Goal: Task Accomplishment & Management: Manage account settings

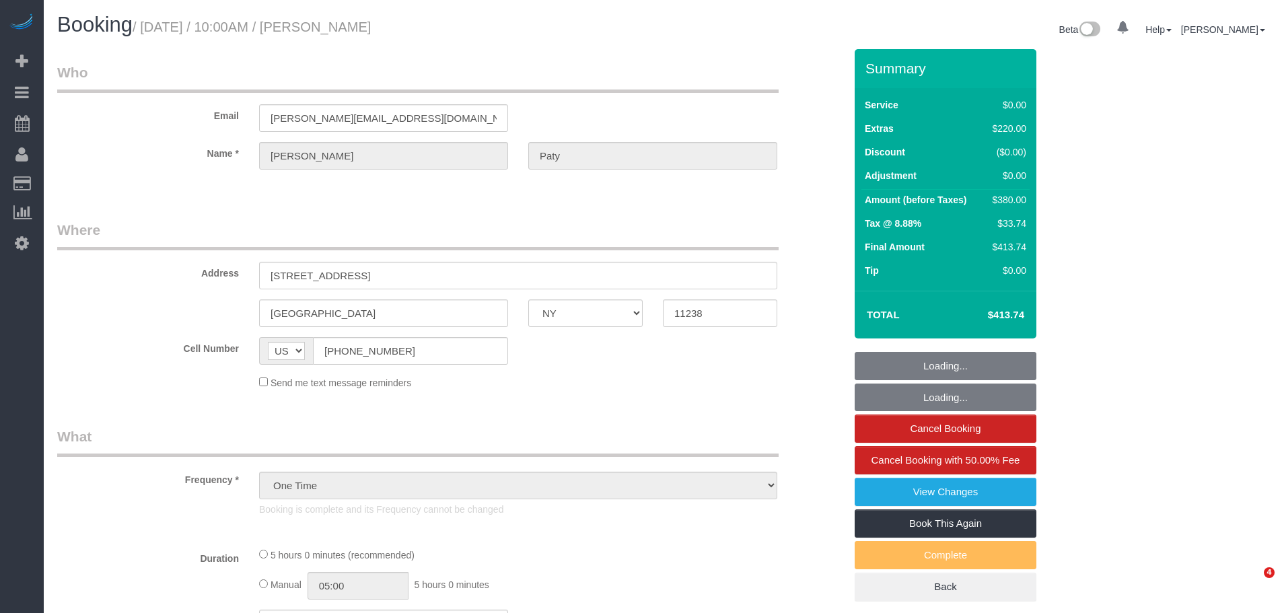
select select "NY"
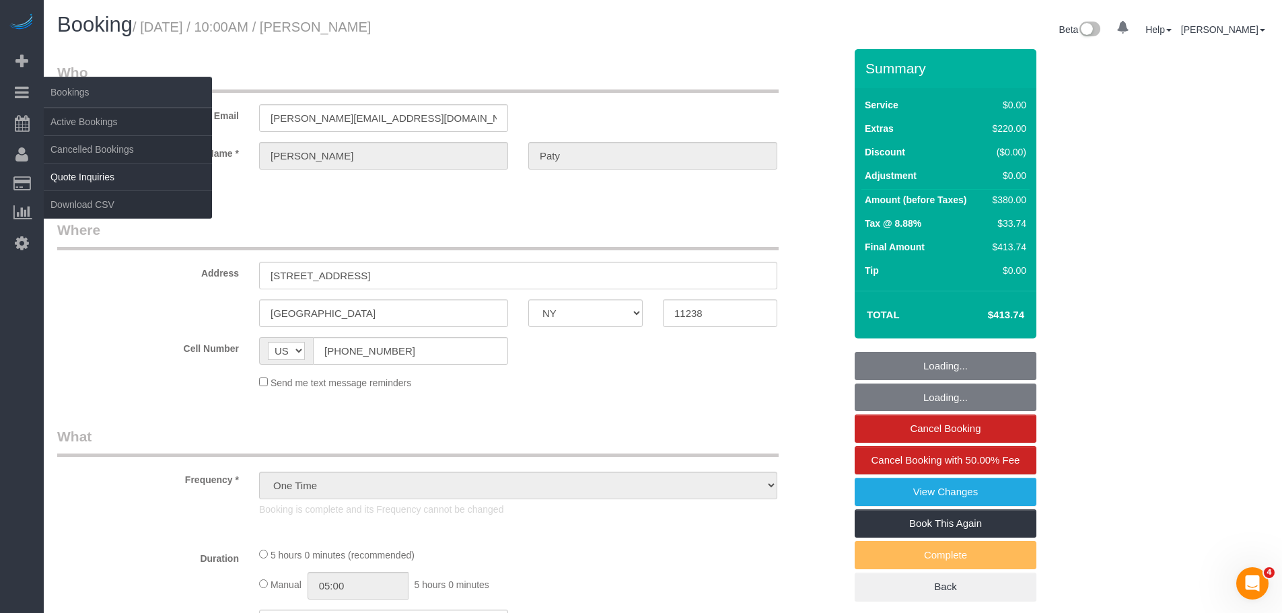
select select "string:stripe-pm_1PtyvG4VGloSiKo7BLZDAN62"
select select "number:89"
select select "number:90"
select select "number:15"
select select "number:5"
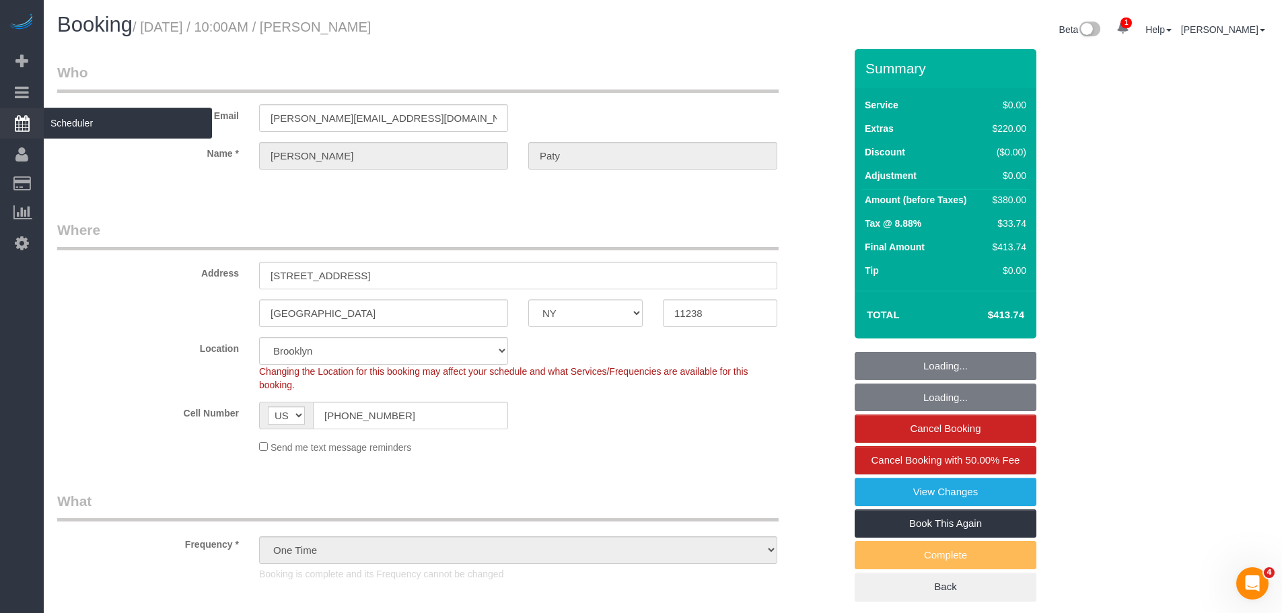
select select "1"
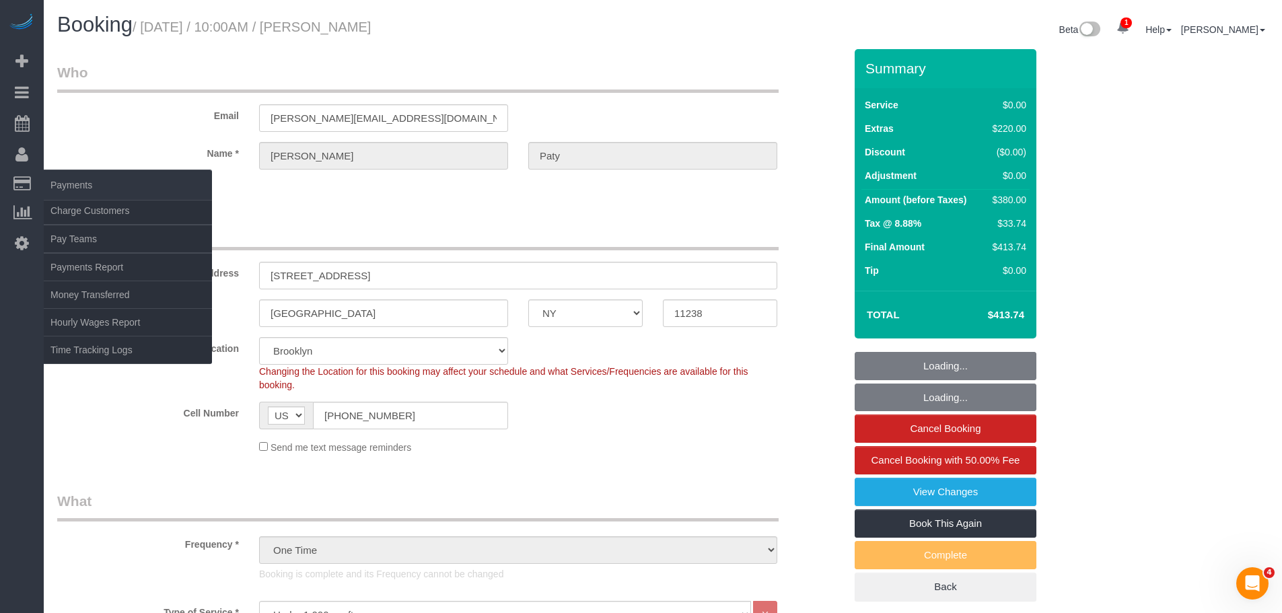
select select "object:911"
select select "spot1"
select select "1"
click at [94, 205] on link "Charge Customers" at bounding box center [128, 210] width 168 height 27
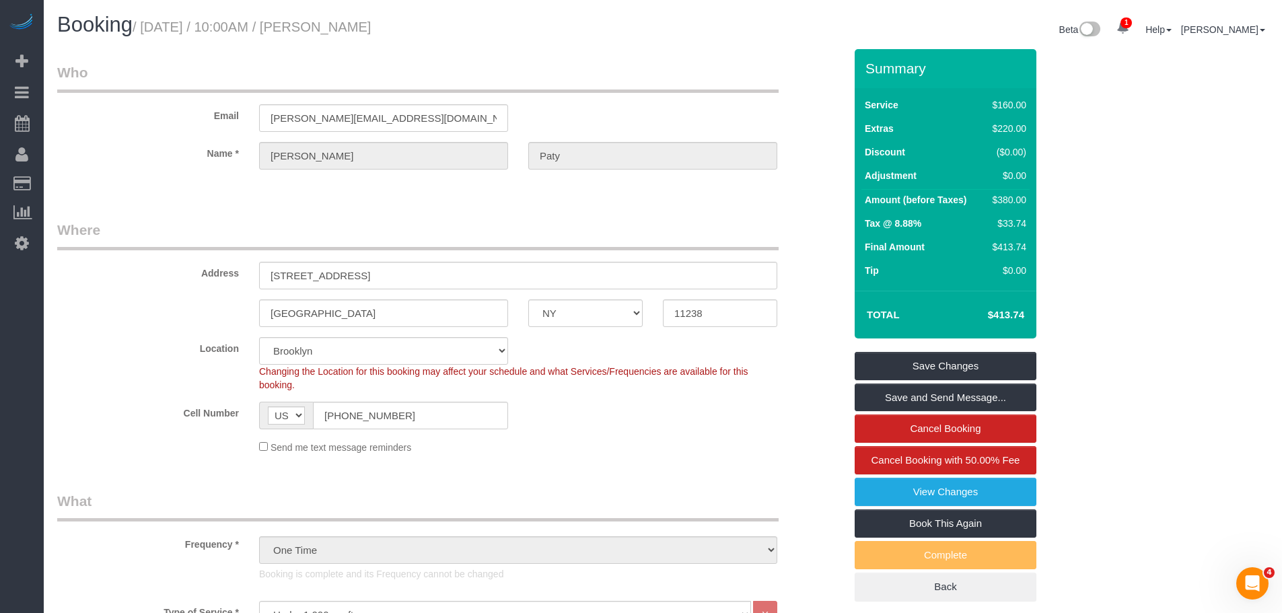
select select
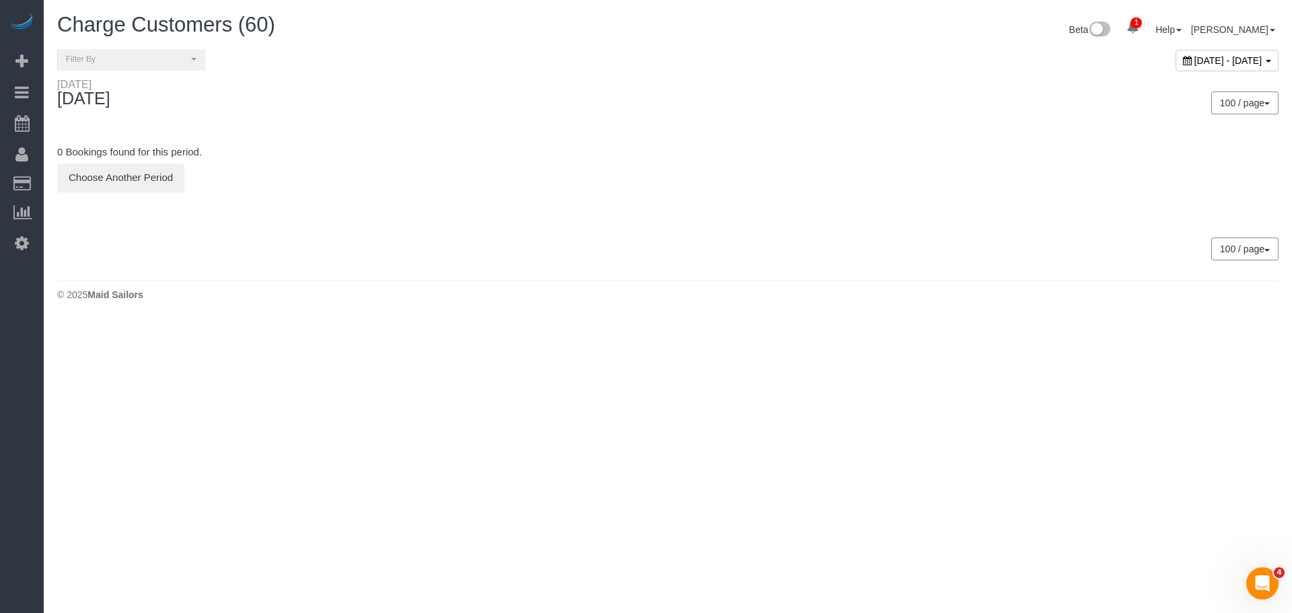
click at [1194, 59] on span "[DATE] - [DATE]" at bounding box center [1228, 60] width 68 height 11
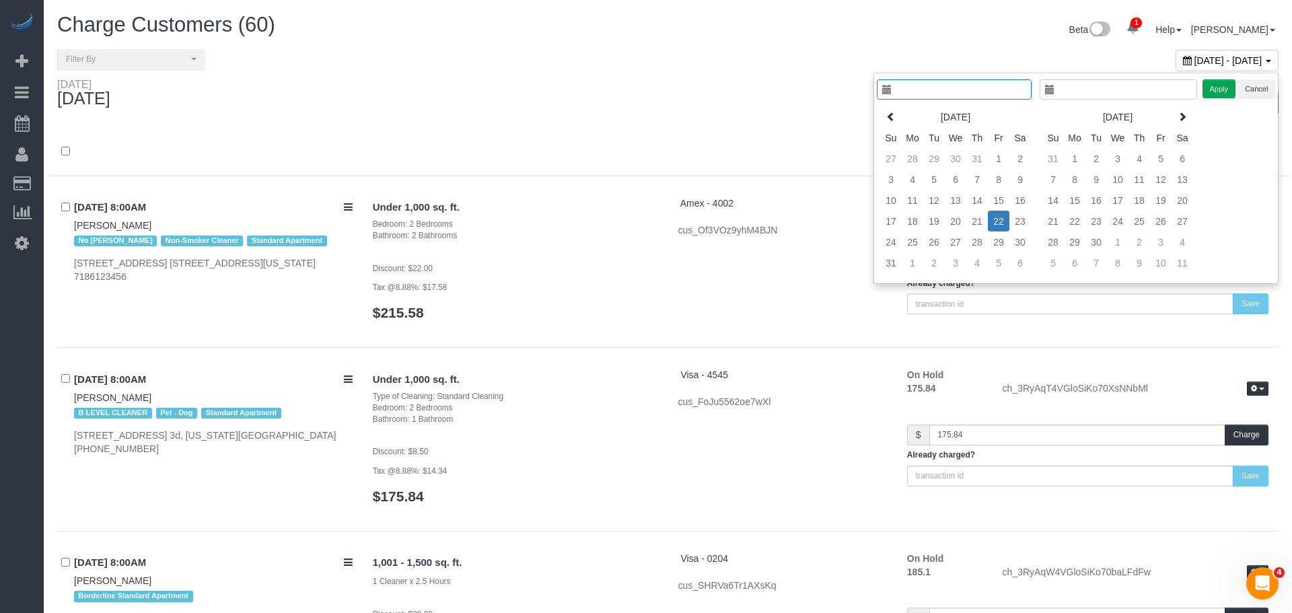
type input "**********"
click at [967, 223] on td "21" at bounding box center [967, 221] width 22 height 21
type input "**********"
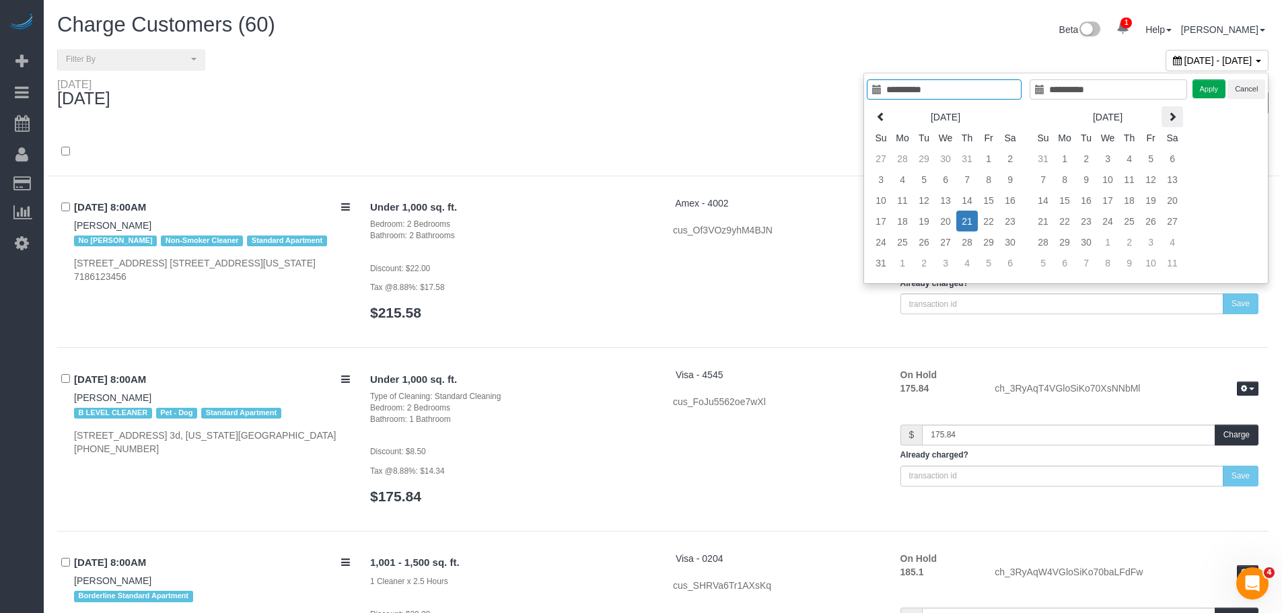
type input "**********"
click at [1206, 94] on button "Apply" at bounding box center [1209, 89] width 34 height 20
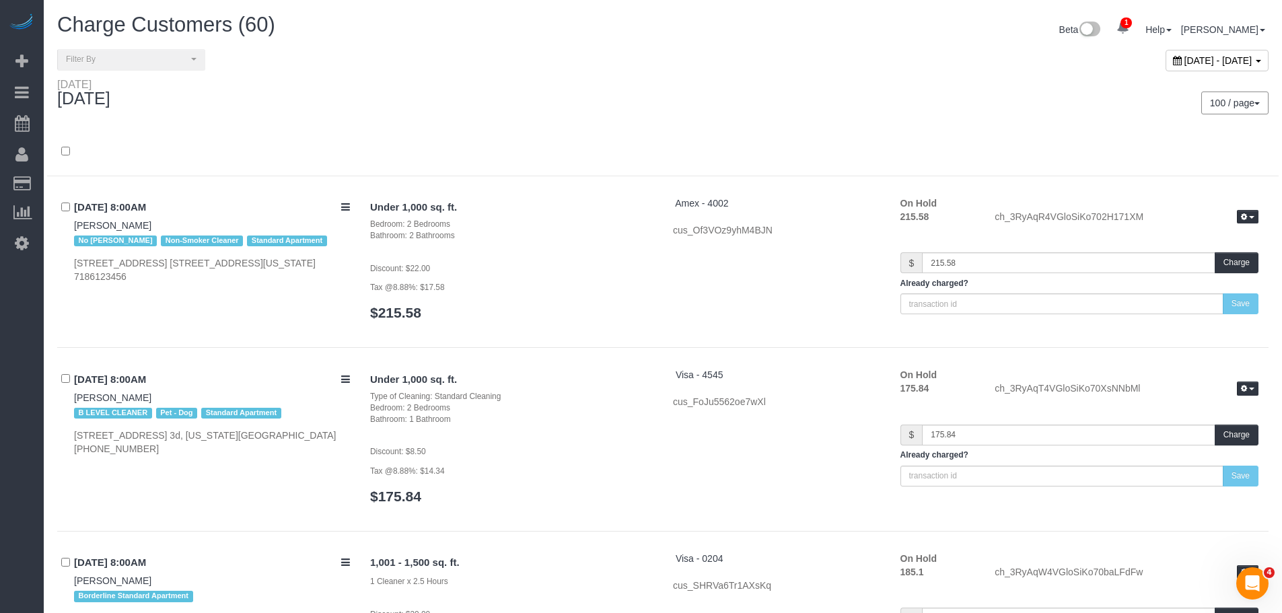
click at [724, 97] on div "100 / page 10 / page 20 / page 30 / page 40 / page 50 / page 100 / page" at bounding box center [970, 103] width 595 height 23
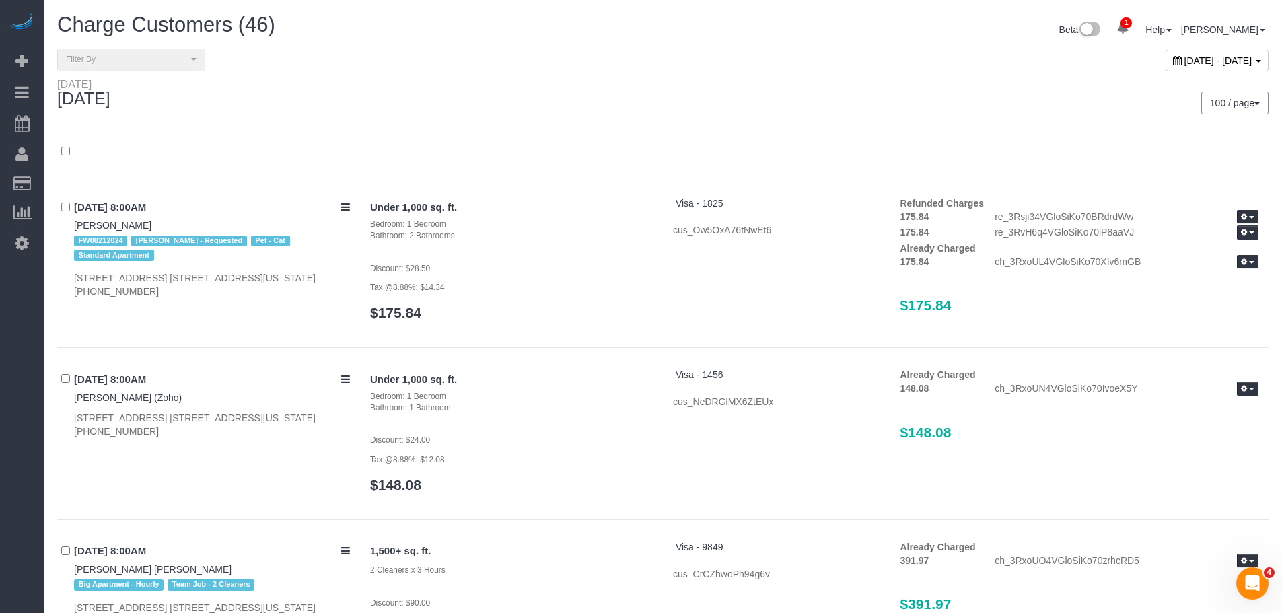
scroll to position [2189, 0]
